Goal: Transaction & Acquisition: Purchase product/service

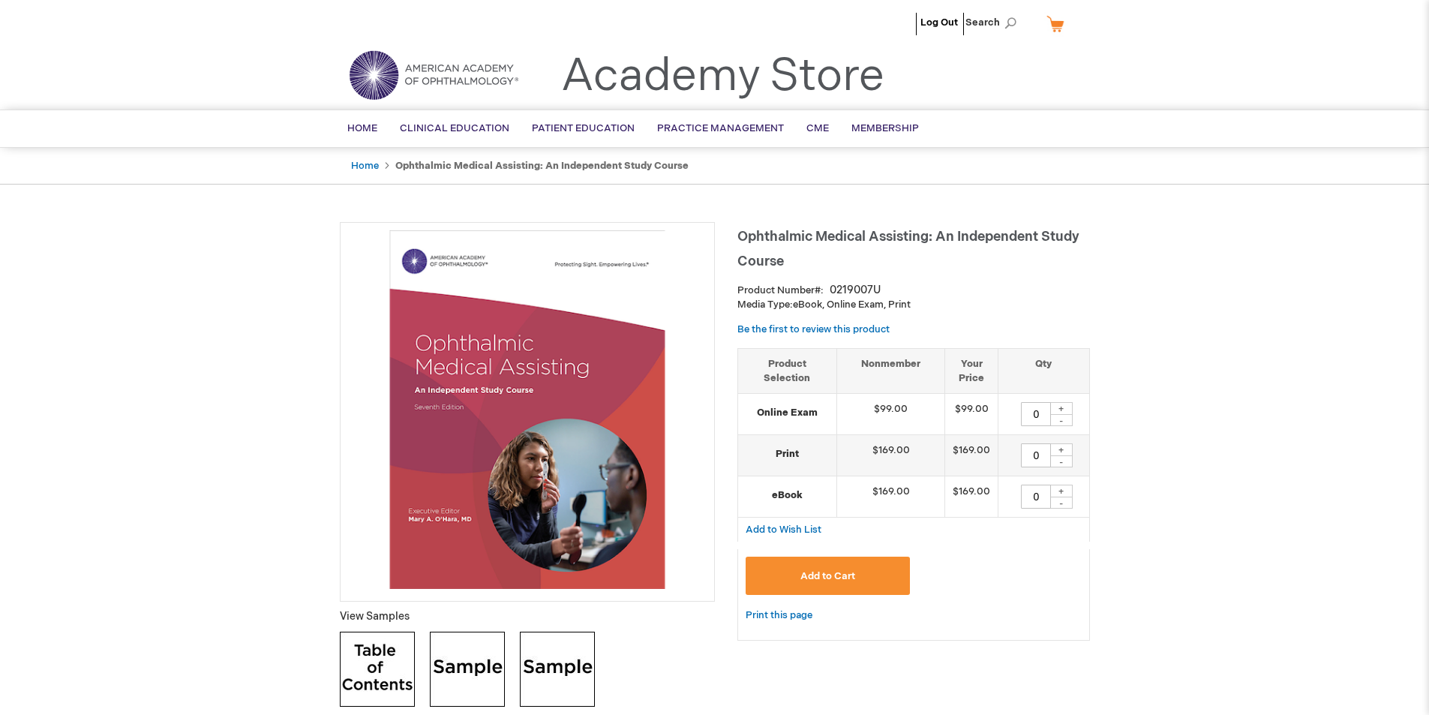
click at [1064, 451] on div "+" at bounding box center [1061, 449] width 23 height 13
type input "1"
click at [832, 570] on span "Add to Cart" at bounding box center [827, 576] width 55 height 12
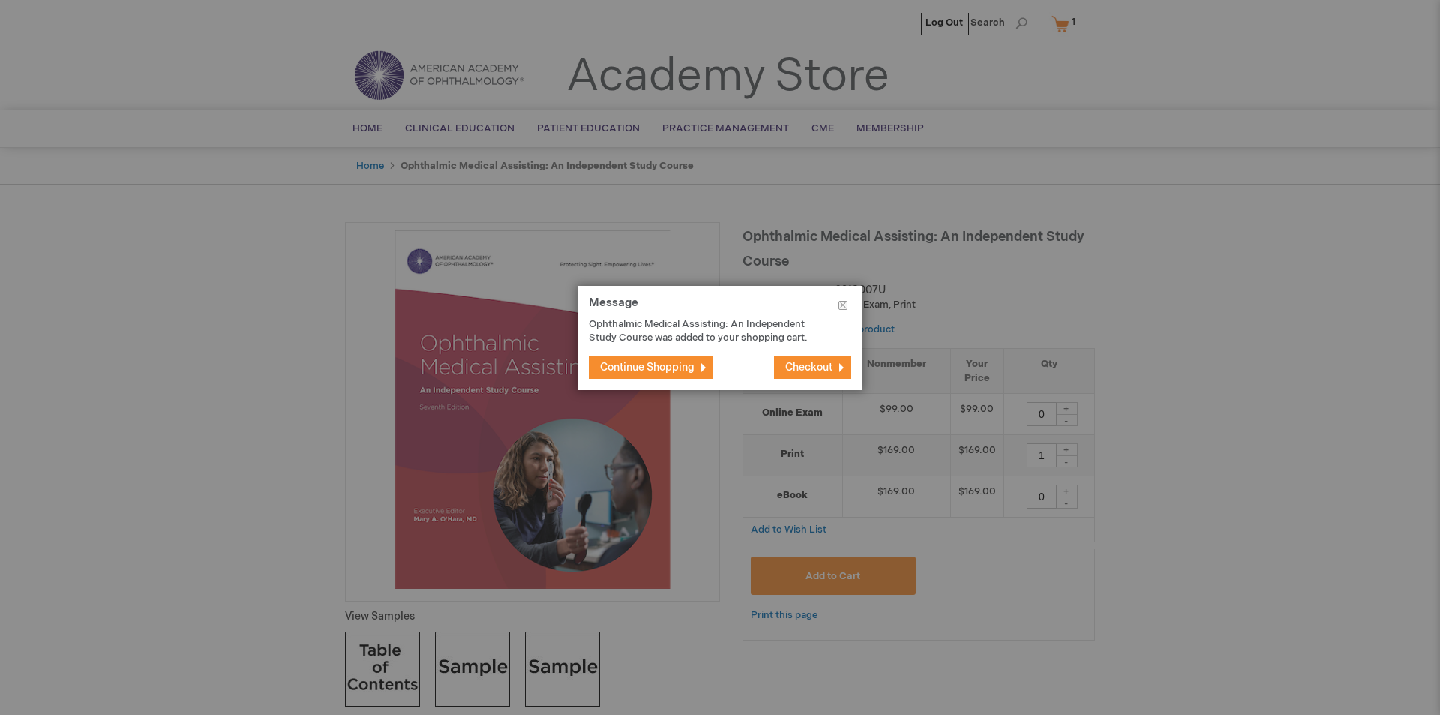
click at [813, 361] on span "Checkout" at bounding box center [808, 367] width 47 height 13
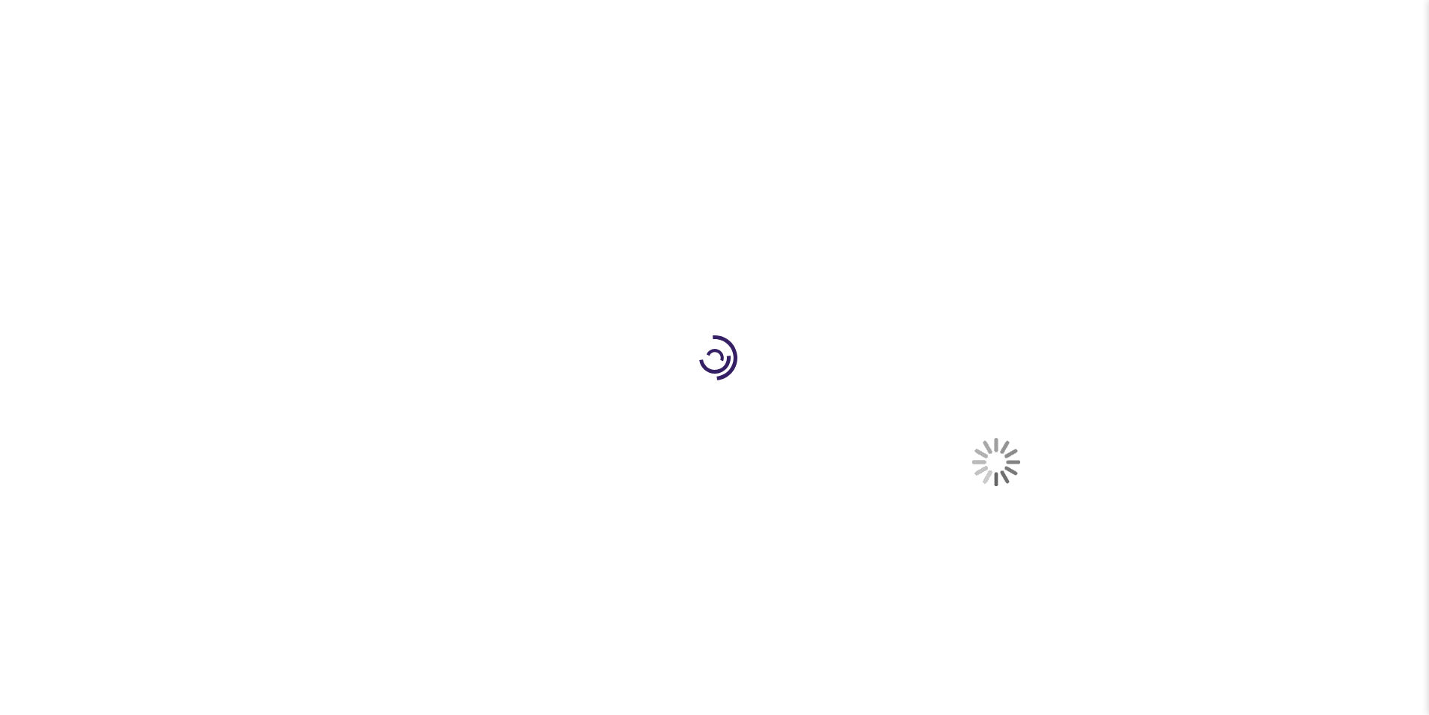
select select "US"
select select "1"
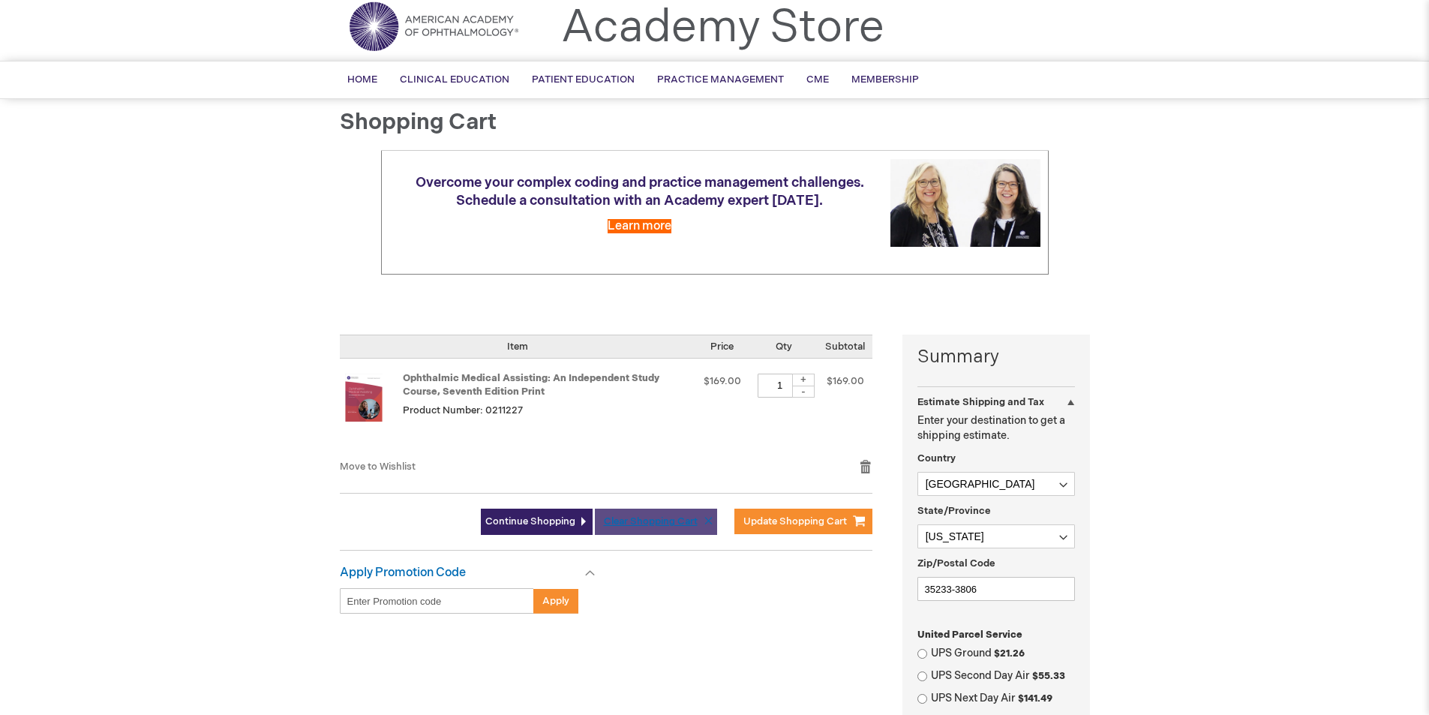
scroll to position [150, 0]
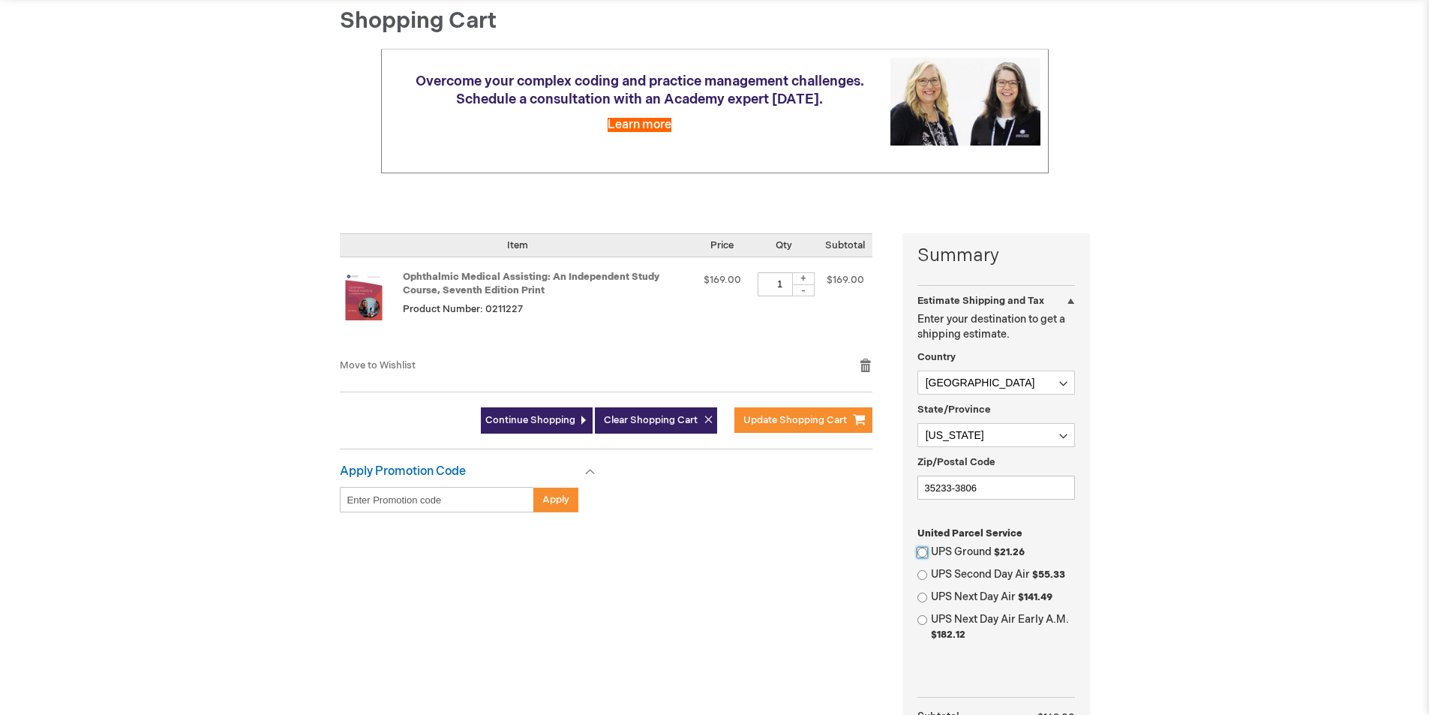
click at [923, 550] on input "UPS Ground $21.26" at bounding box center [922, 553] width 10 height 10
radio input "true"
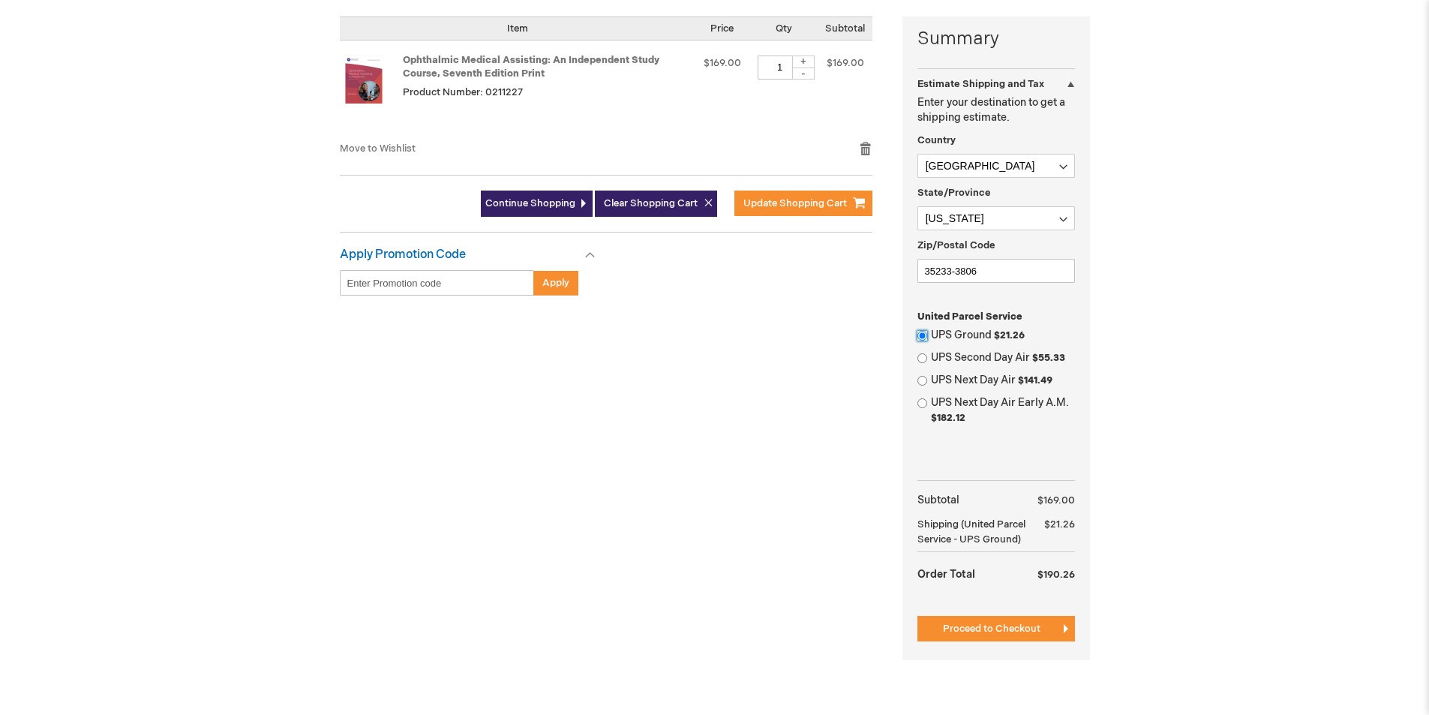
scroll to position [375, 0]
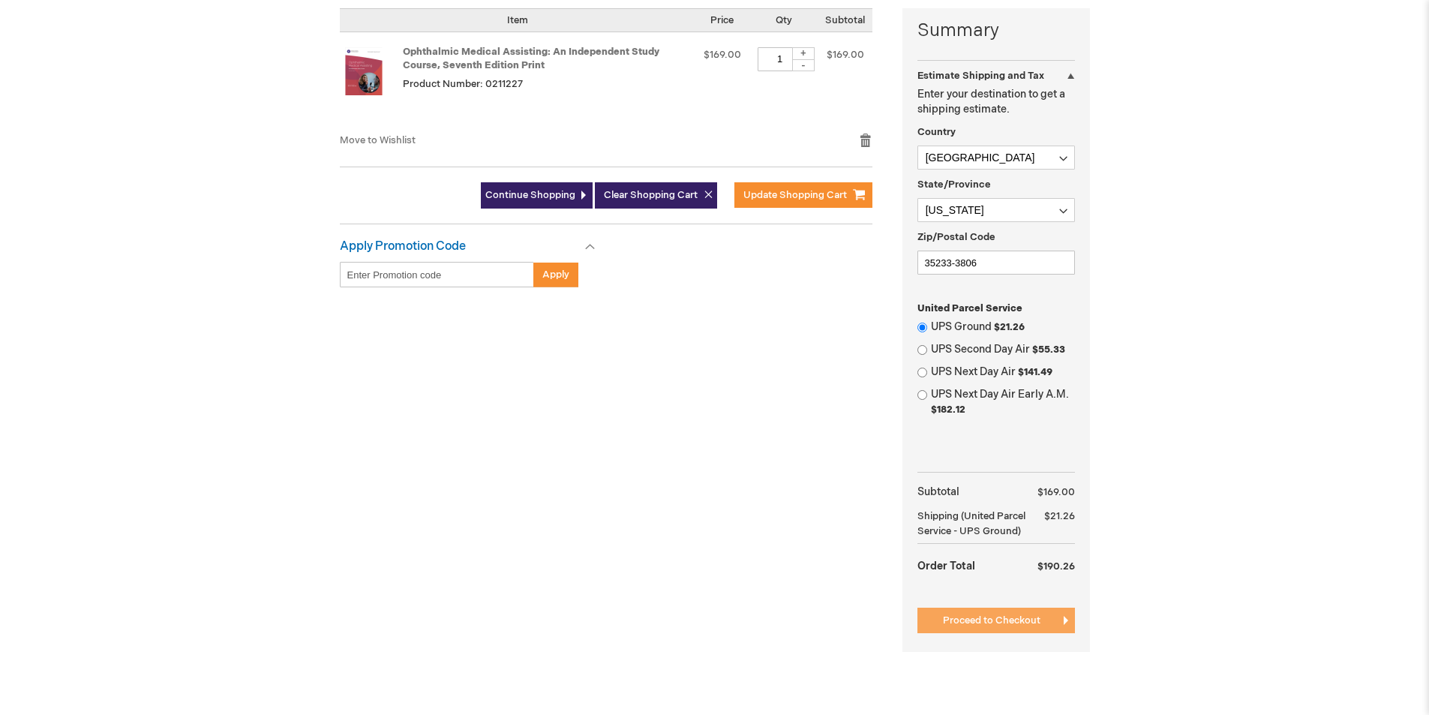
click at [986, 620] on span "Proceed to Checkout" at bounding box center [992, 620] width 98 height 12
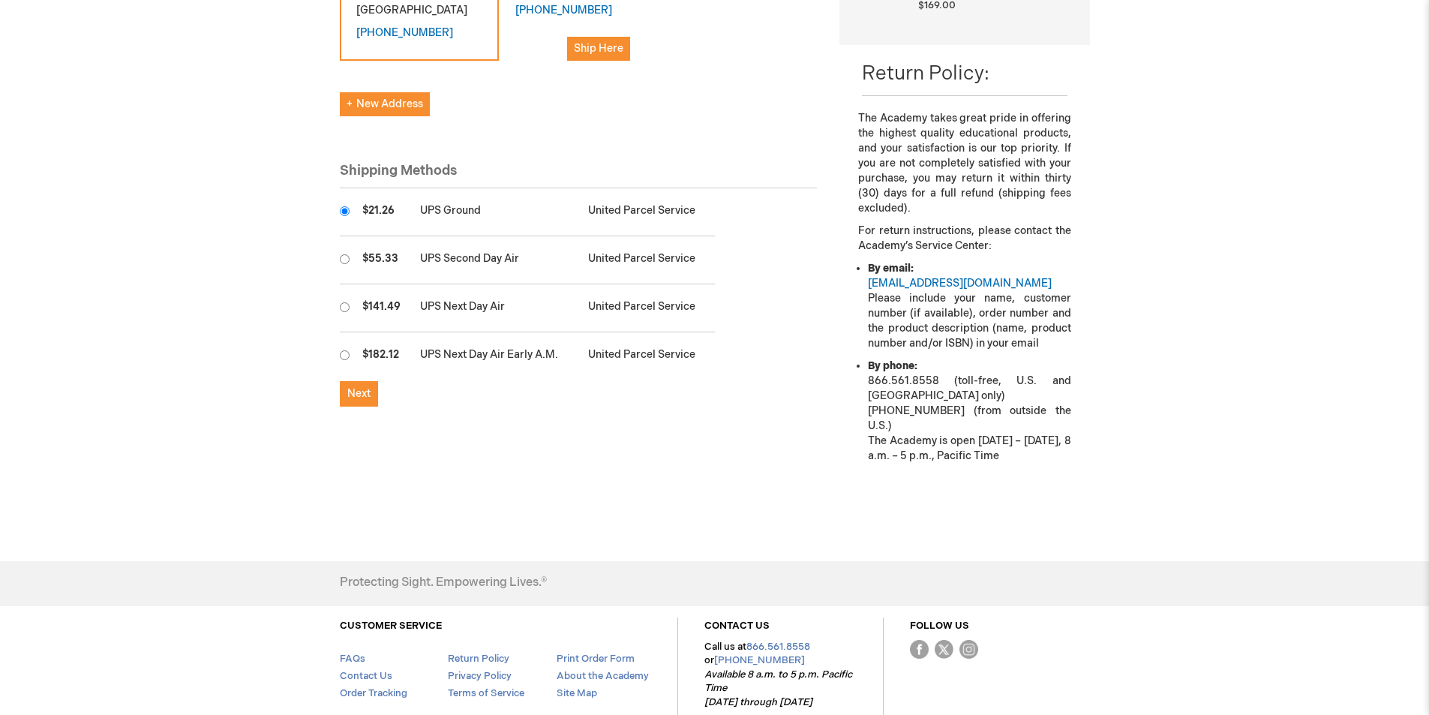
scroll to position [450, 0]
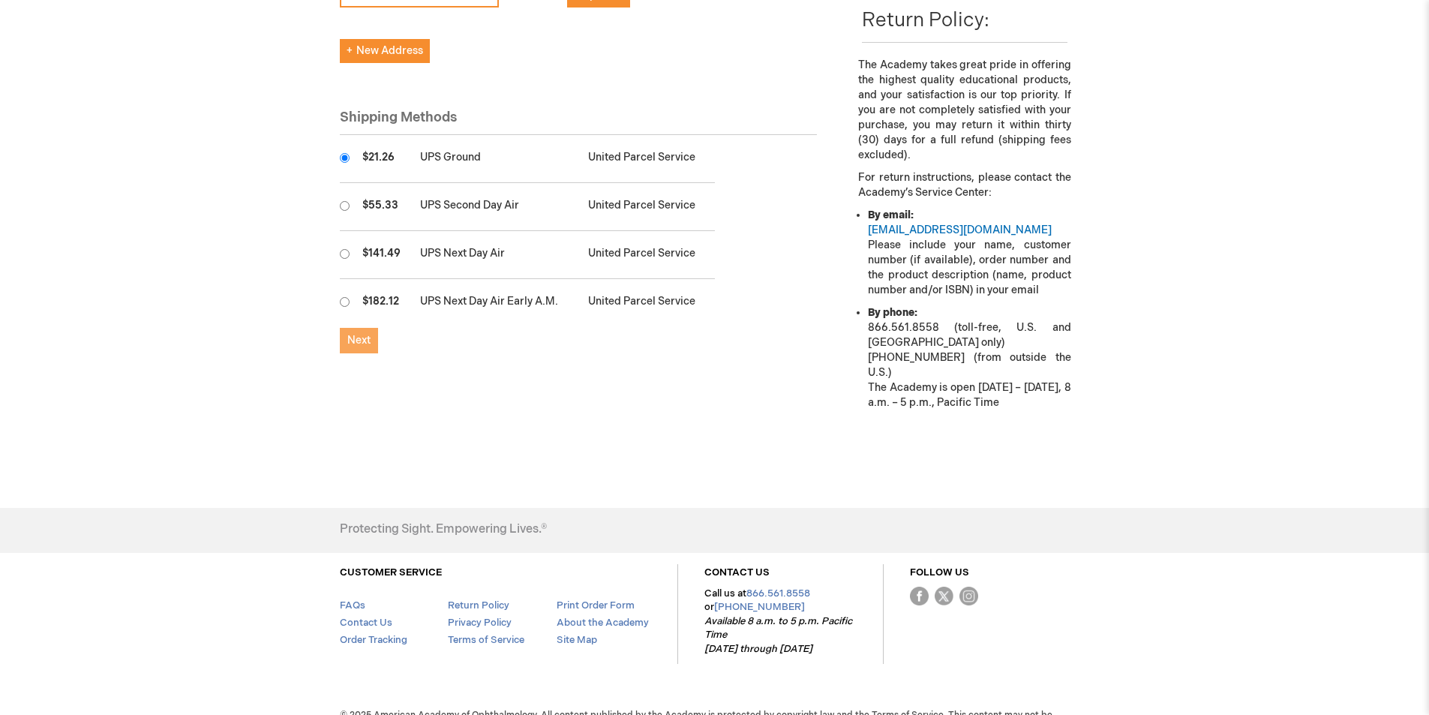
click at [364, 339] on span "Next" at bounding box center [358, 340] width 23 height 13
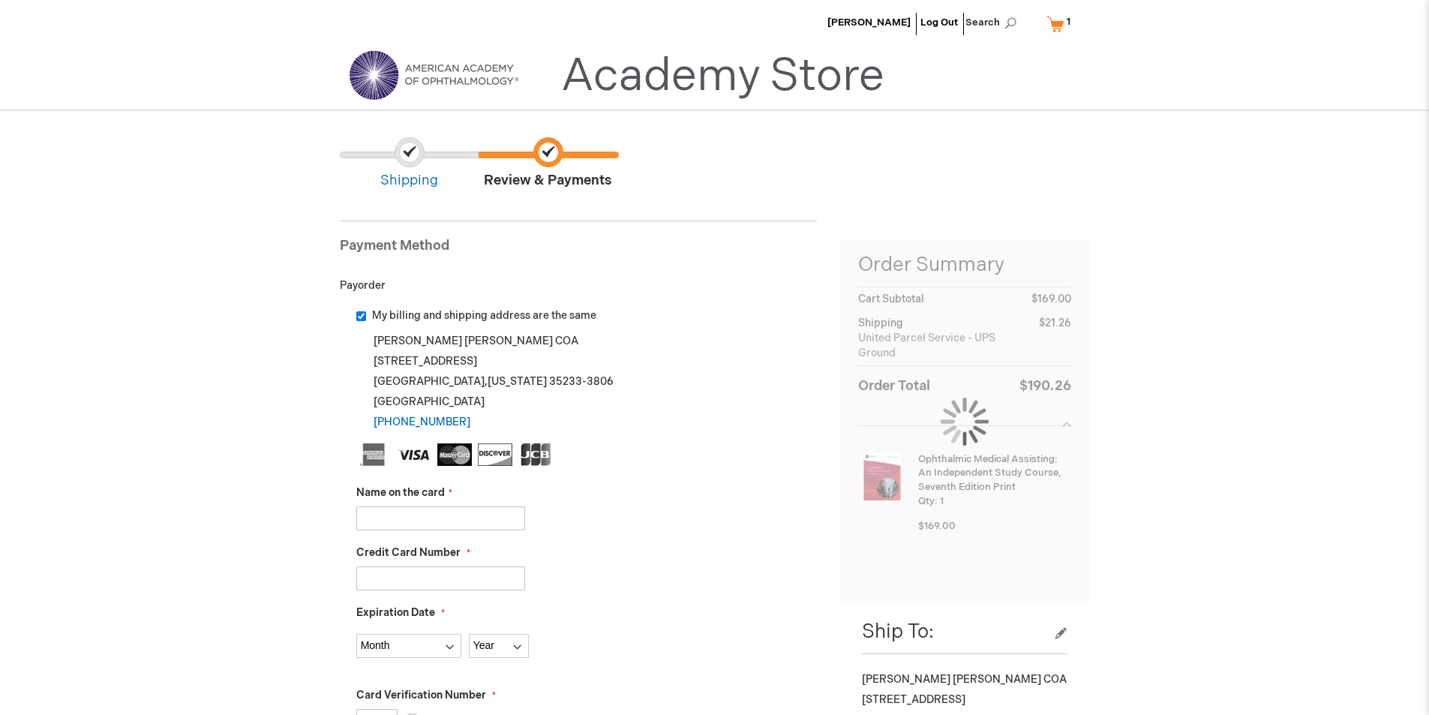
click at [414, 510] on input "Name on the card" at bounding box center [440, 518] width 169 height 24
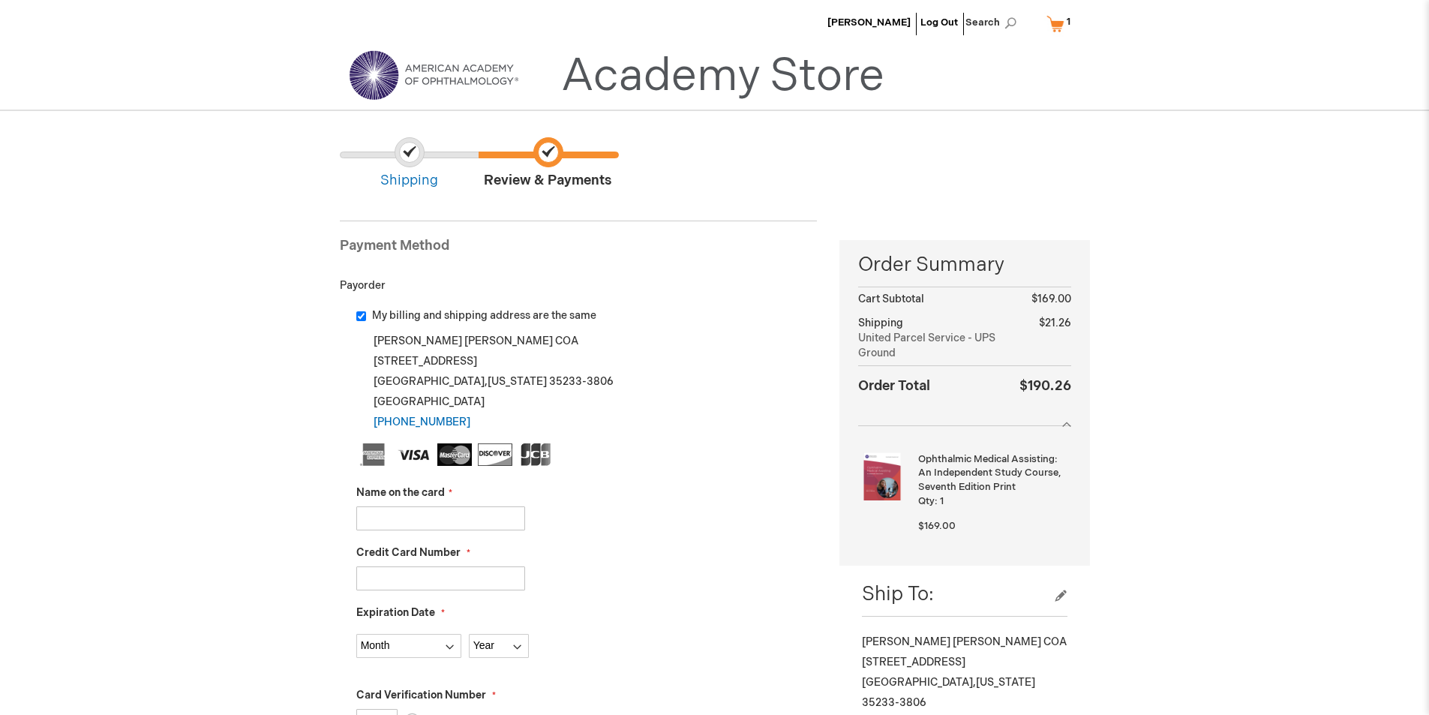
type input "Richard M. Feist"
click at [429, 579] on input "Credit Card Number" at bounding box center [440, 578] width 169 height 24
type input "372720918508006"
click at [428, 643] on select "Month 01 - January 02 - February 03 - March 04 - April 05 - May 06 - June 07 - …" at bounding box center [408, 646] width 105 height 24
select select "2"
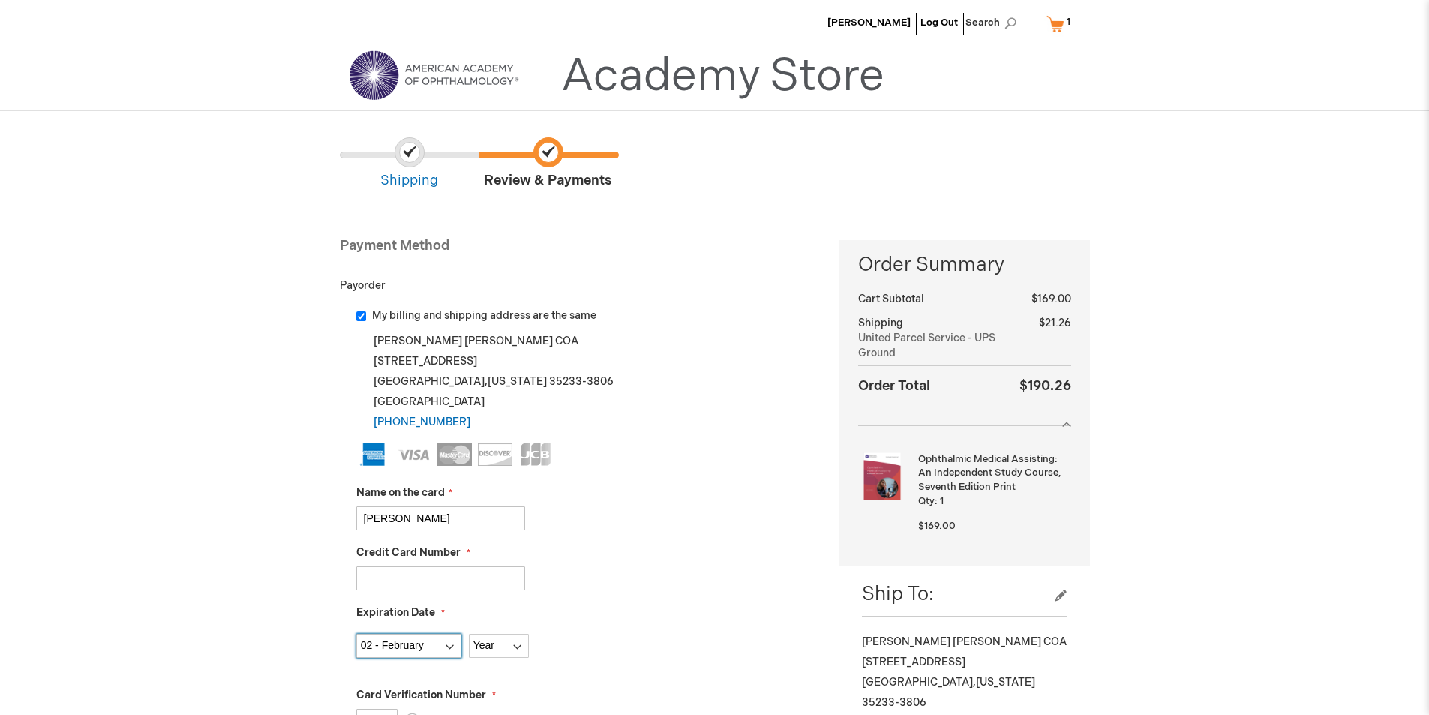
click at [356, 634] on select "Month 01 - January 02 - February 03 - March 04 - April 05 - May 06 - June 07 - …" at bounding box center [408, 646] width 105 height 24
click at [494, 645] on select "Year 2025 2026 2027 2028 2029 2030 2031 2032 2033 2034 2035" at bounding box center [499, 646] width 60 height 24
select select "2030"
click at [469, 634] on select "Year 2025 2026 2027 2028 2029 2030 2031 2032 2033 2034 2035" at bounding box center [499, 646] width 60 height 24
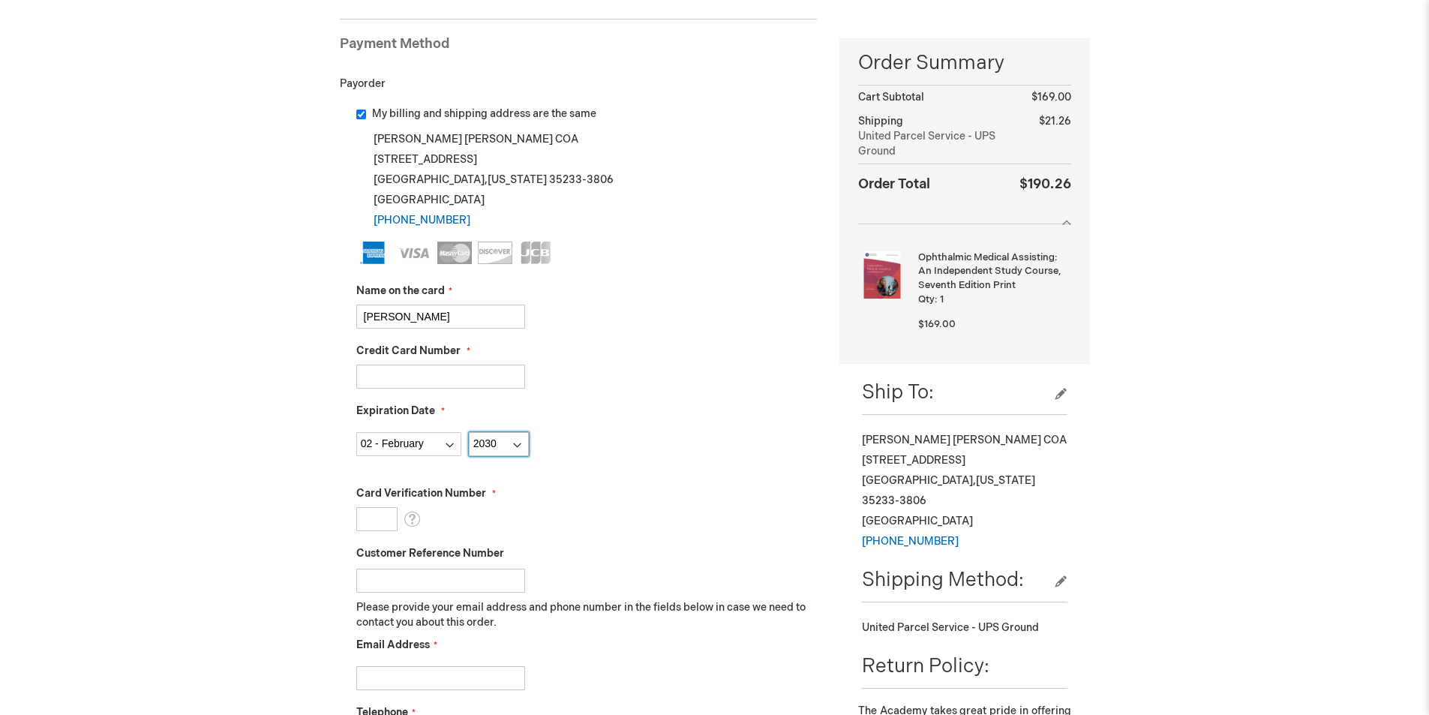
scroll to position [225, 0]
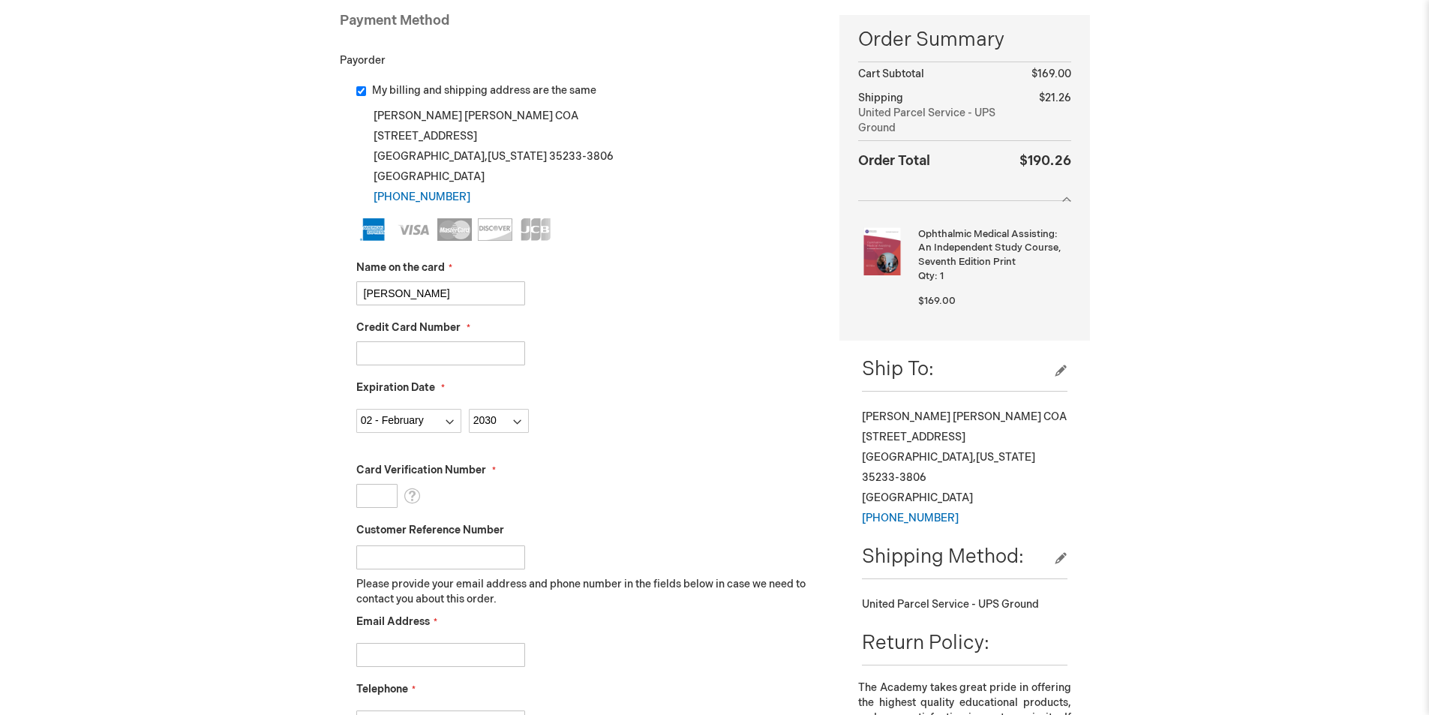
click at [374, 501] on input "Card Verification Number" at bounding box center [376, 496] width 41 height 24
type input "7625"
click at [410, 650] on input "Email Address" at bounding box center [440, 655] width 169 height 24
type input "jbarker@rcaretina.com"
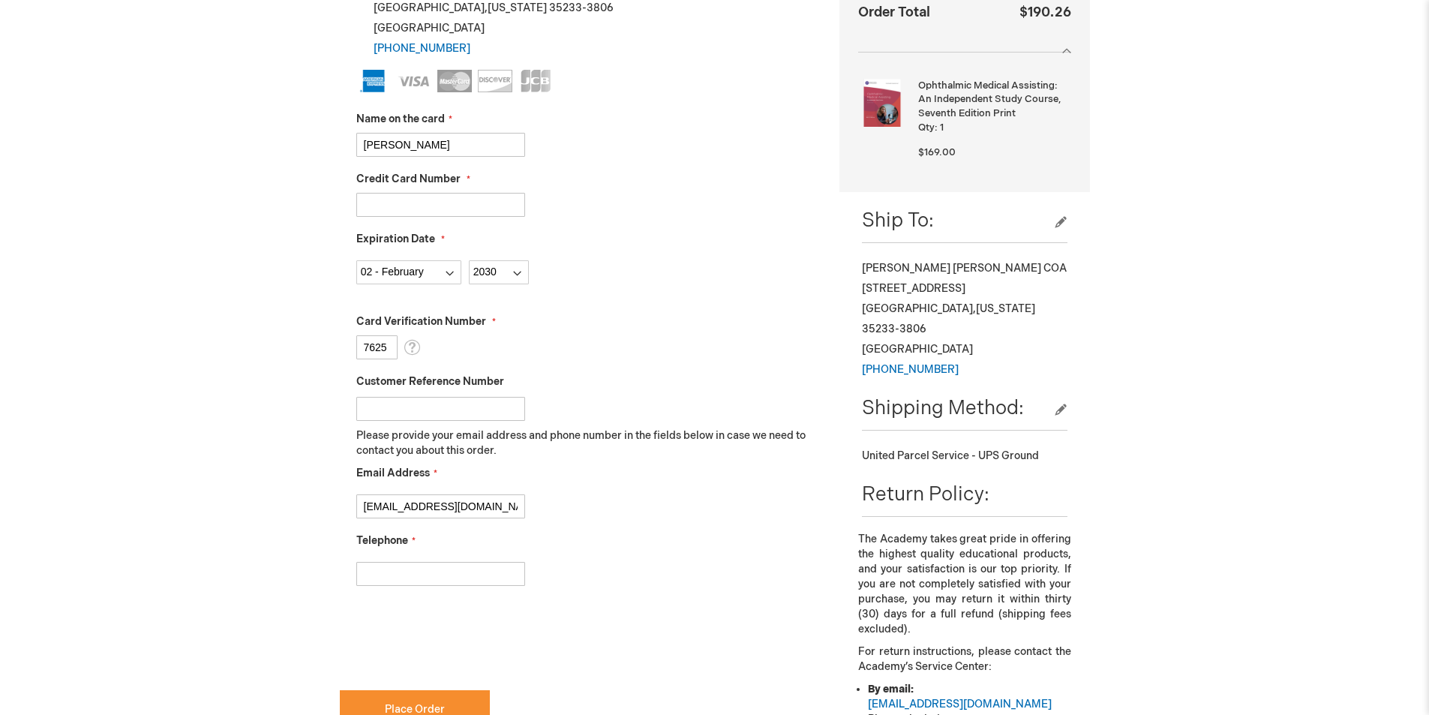
scroll to position [375, 0]
click at [458, 579] on input "Telephone" at bounding box center [440, 572] width 169 height 24
type input "2053297131"
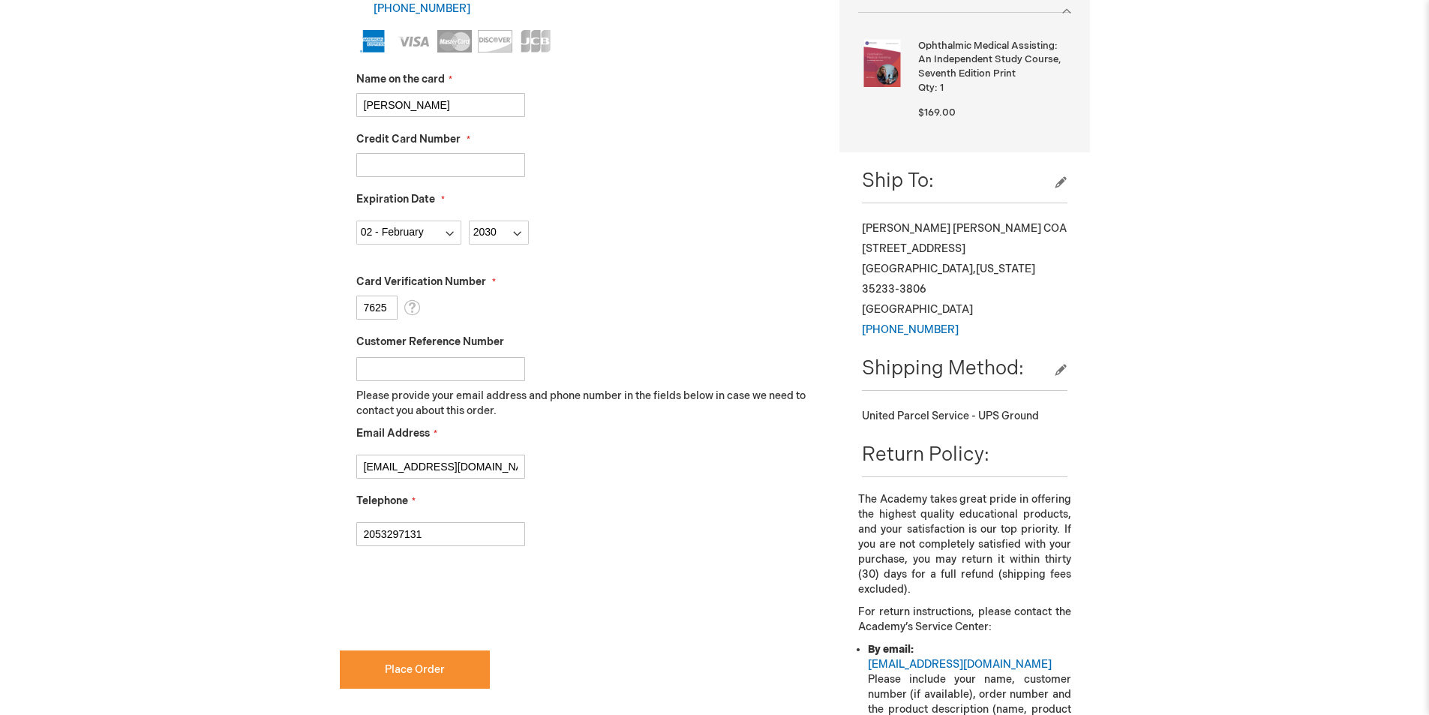
scroll to position [450, 0]
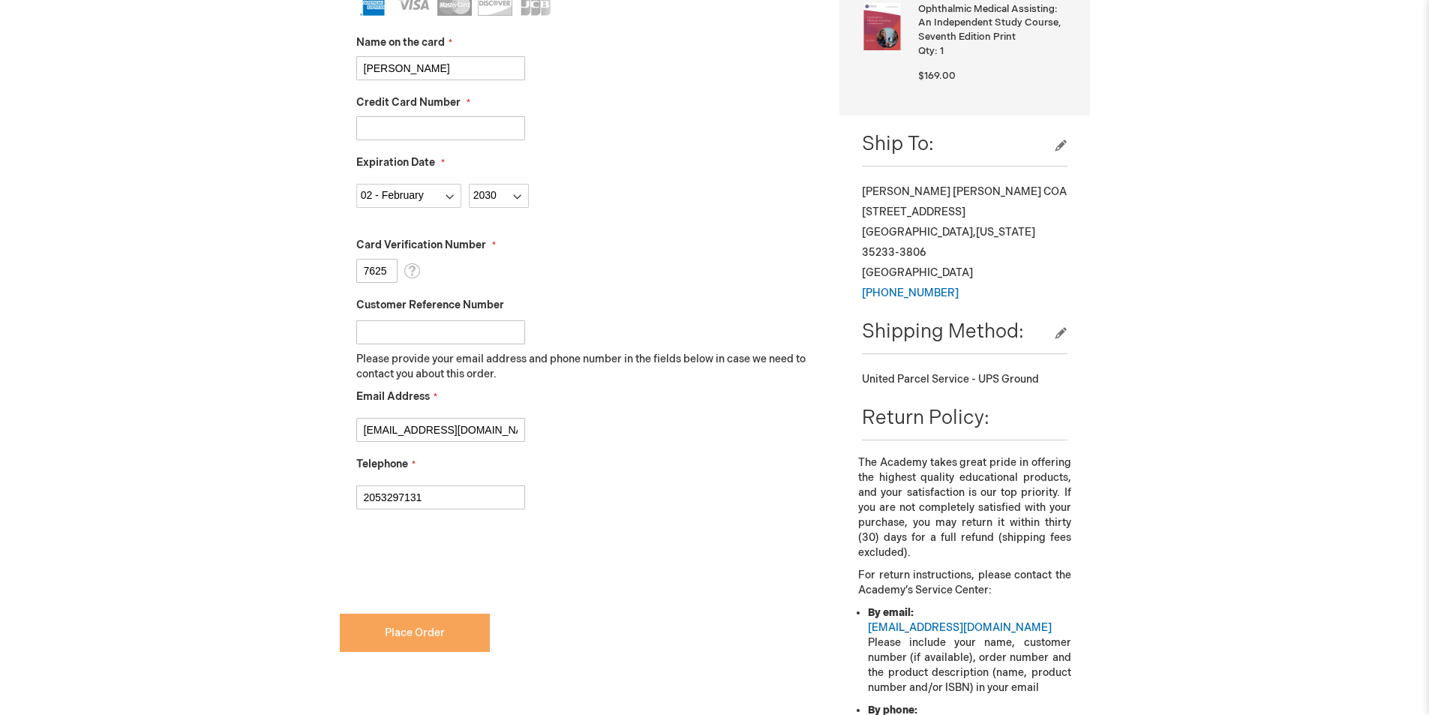
checkbox input "true"
click at [389, 638] on span "Place Order" at bounding box center [415, 632] width 60 height 13
